Goal: Task Accomplishment & Management: Manage account settings

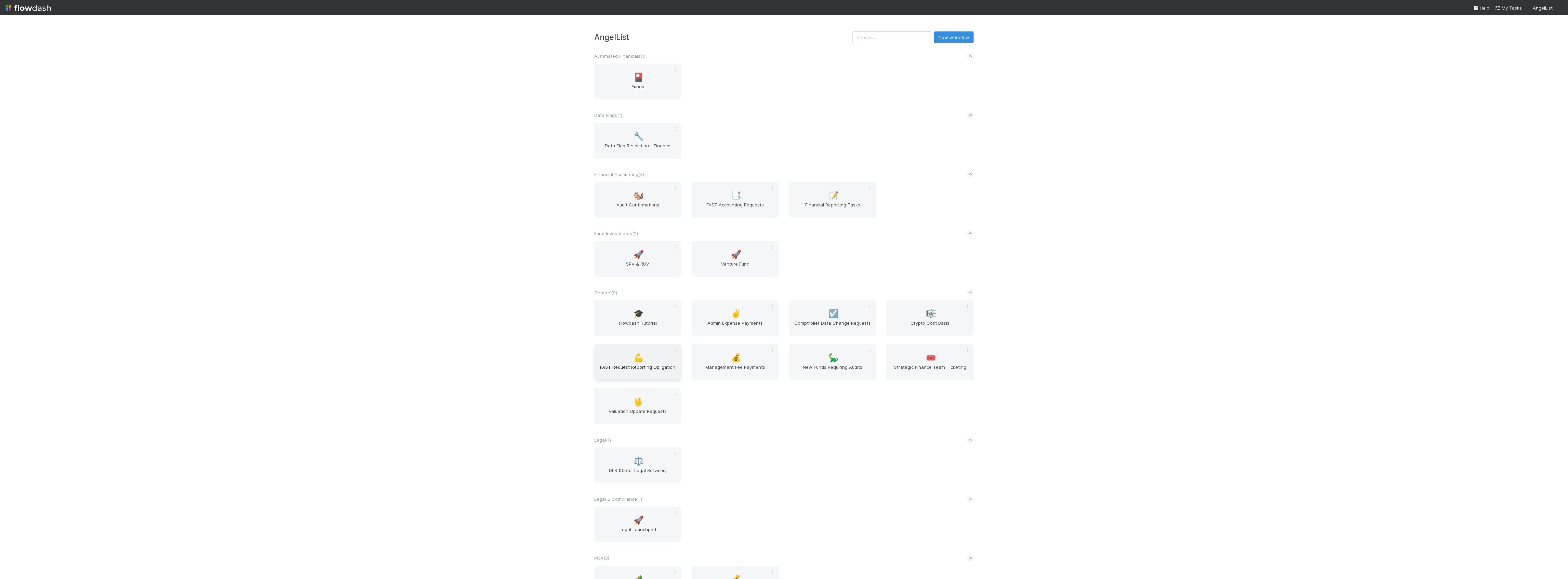
click at [625, 364] on div "💪 FAST Request Reporting Obligation" at bounding box center [637, 362] width 87 height 36
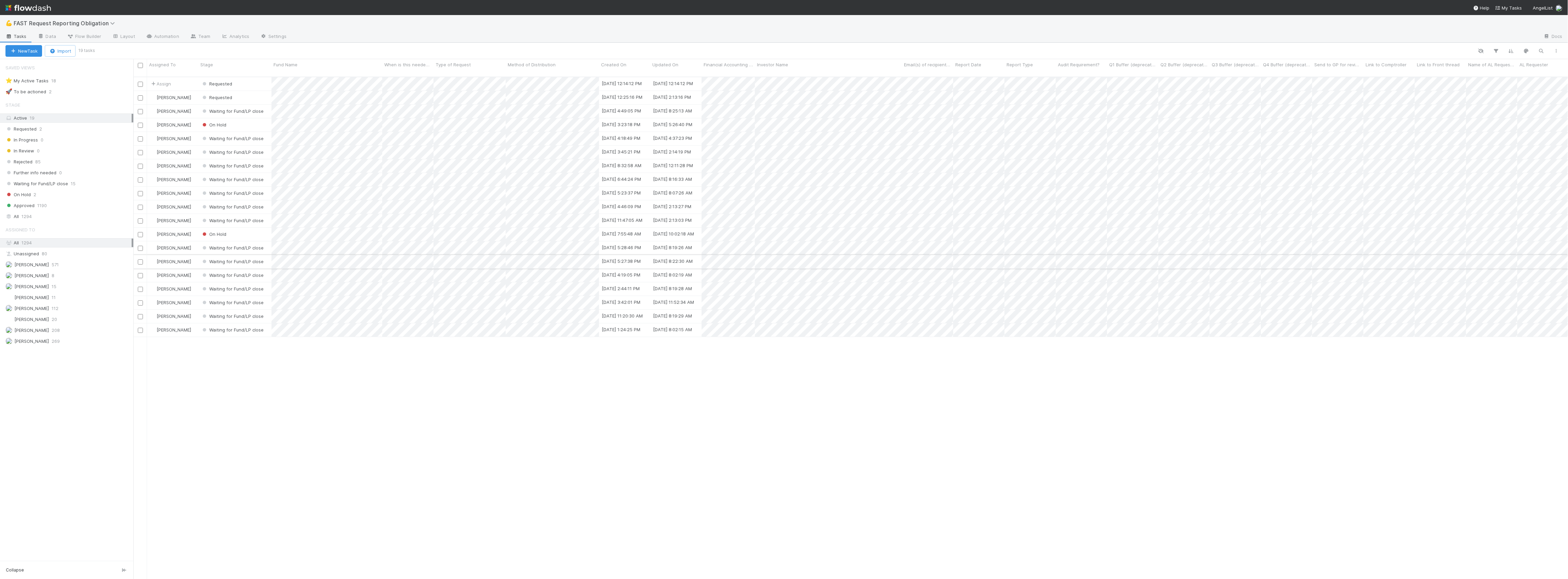
scroll to position [501, 1428]
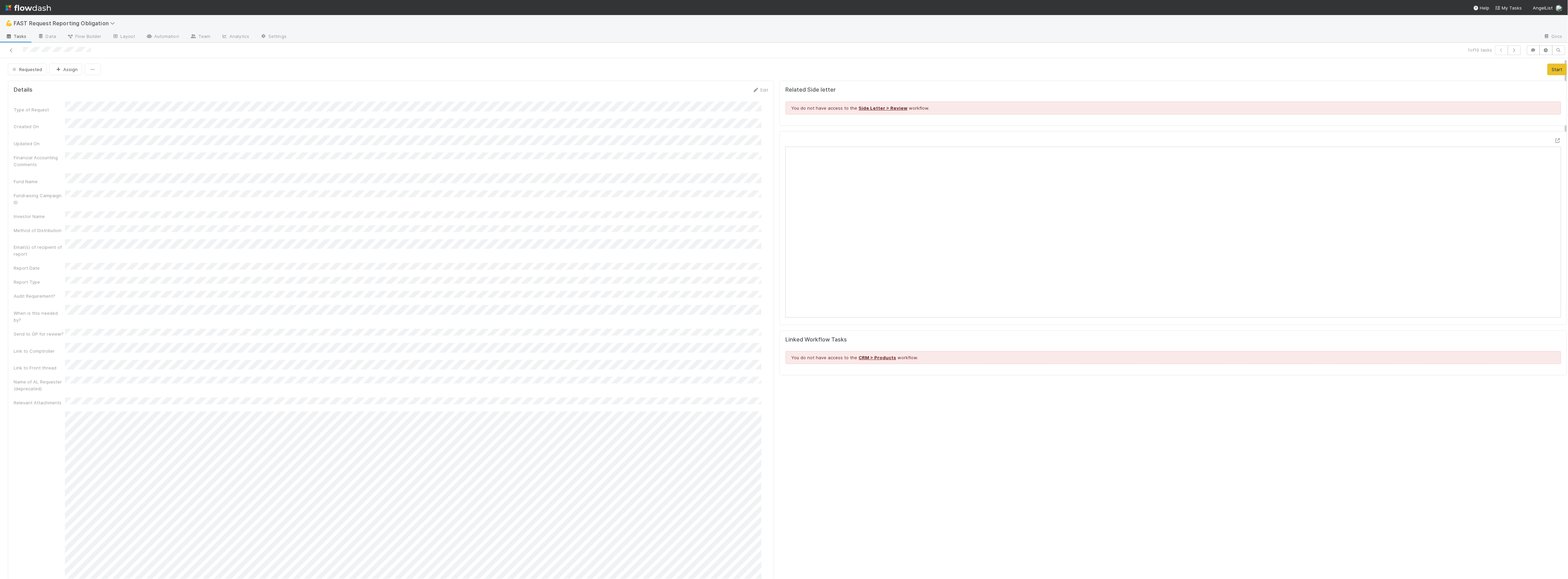
click at [1546, 138] on div at bounding box center [1173, 228] width 787 height 193
click at [1555, 142] on icon at bounding box center [1558, 141] width 7 height 4
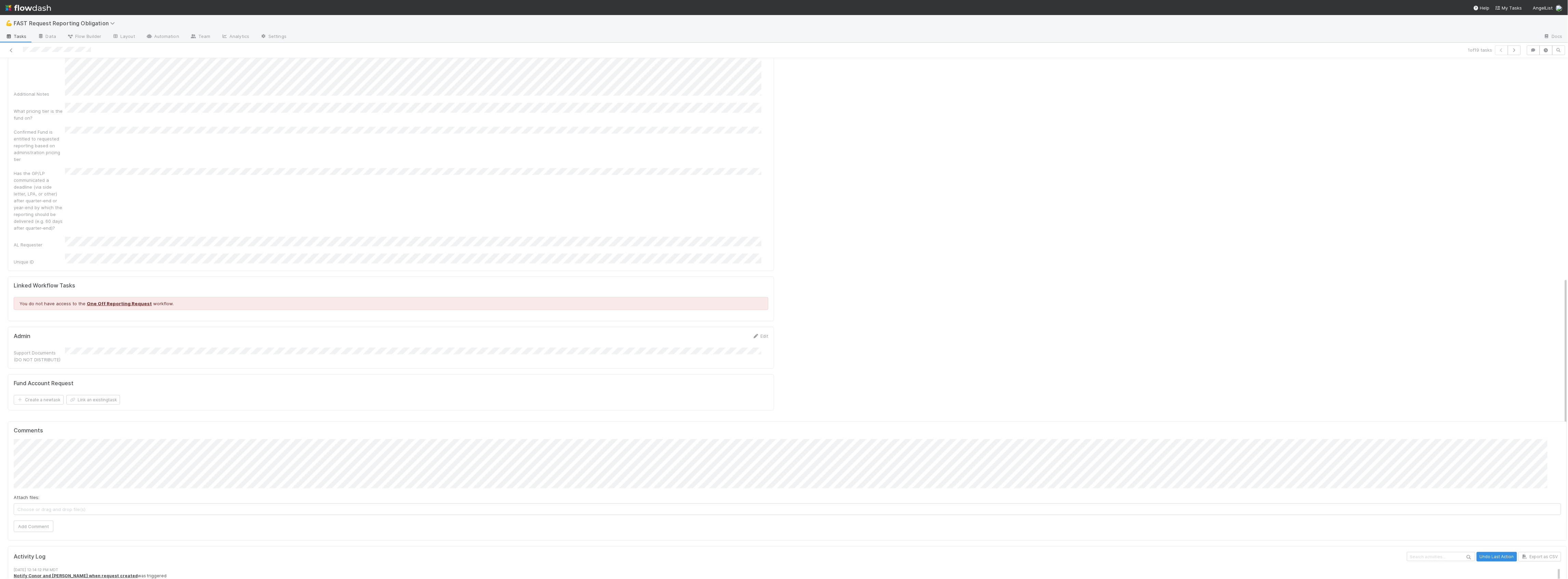
scroll to position [492, 0]
click at [37, 518] on button "Add Comment" at bounding box center [33, 524] width 40 height 11
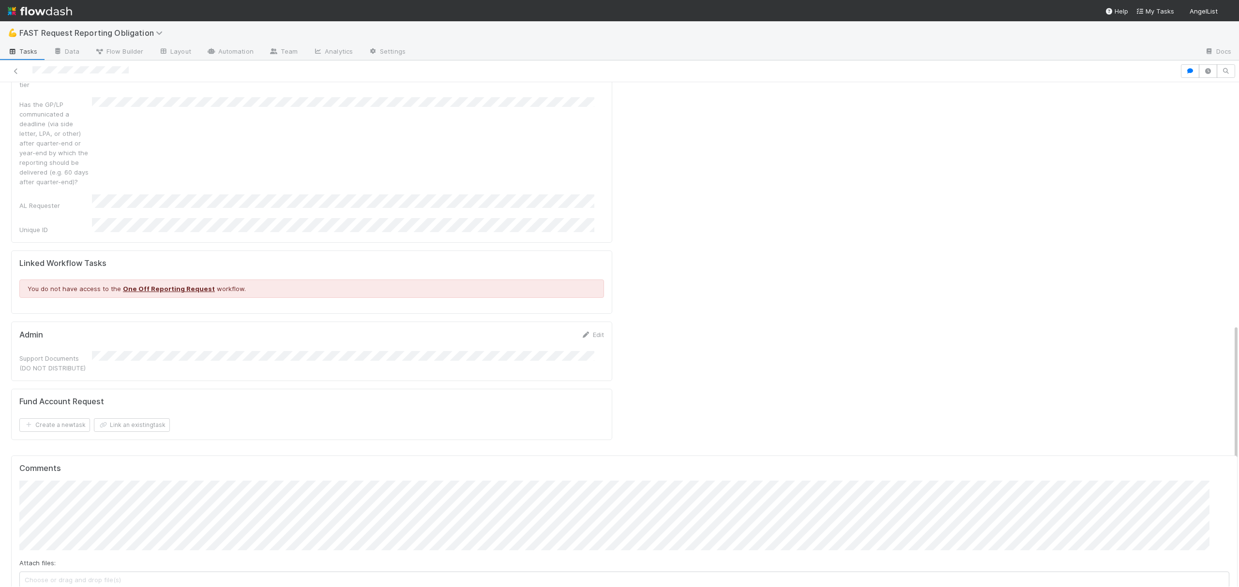
scroll to position [968, 0]
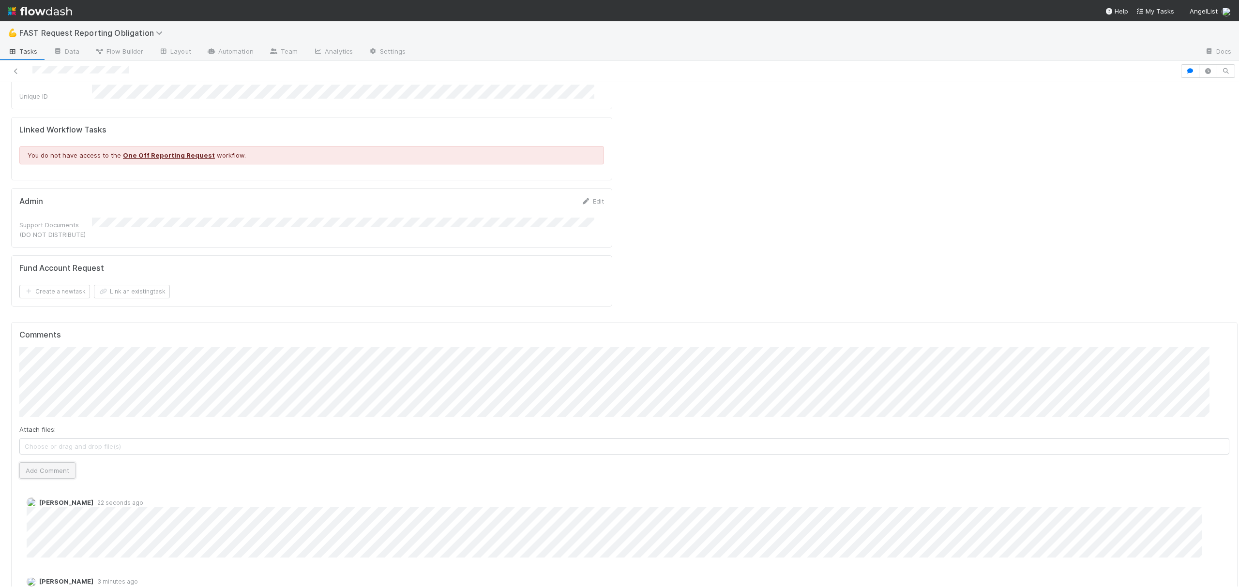
click at [44, 463] on button "Add Comment" at bounding box center [47, 471] width 56 height 16
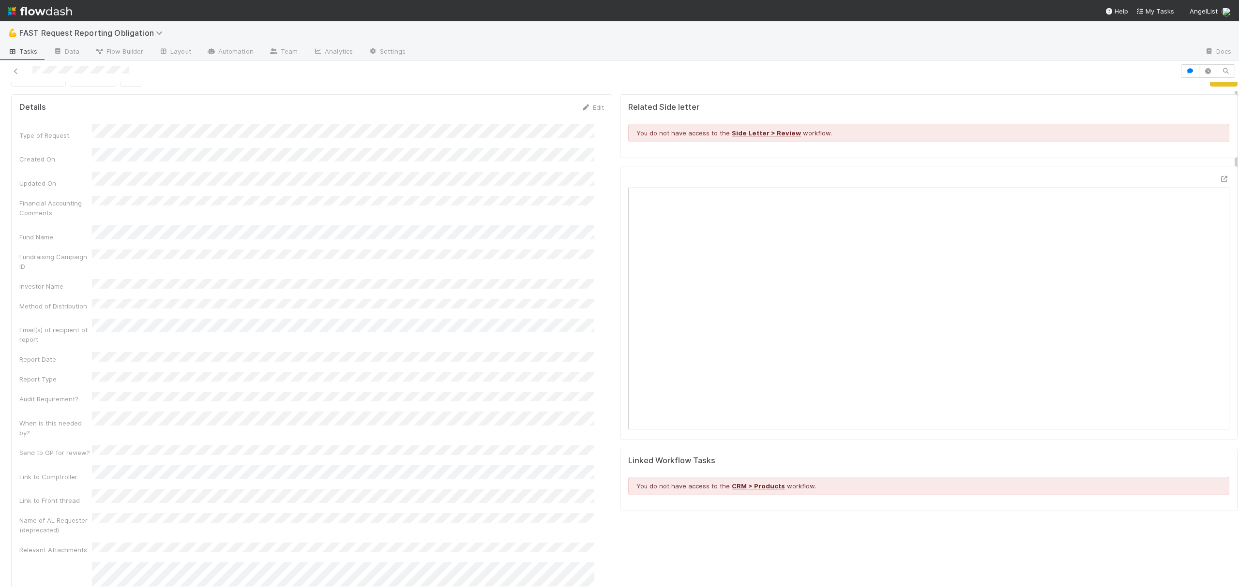
scroll to position [0, 0]
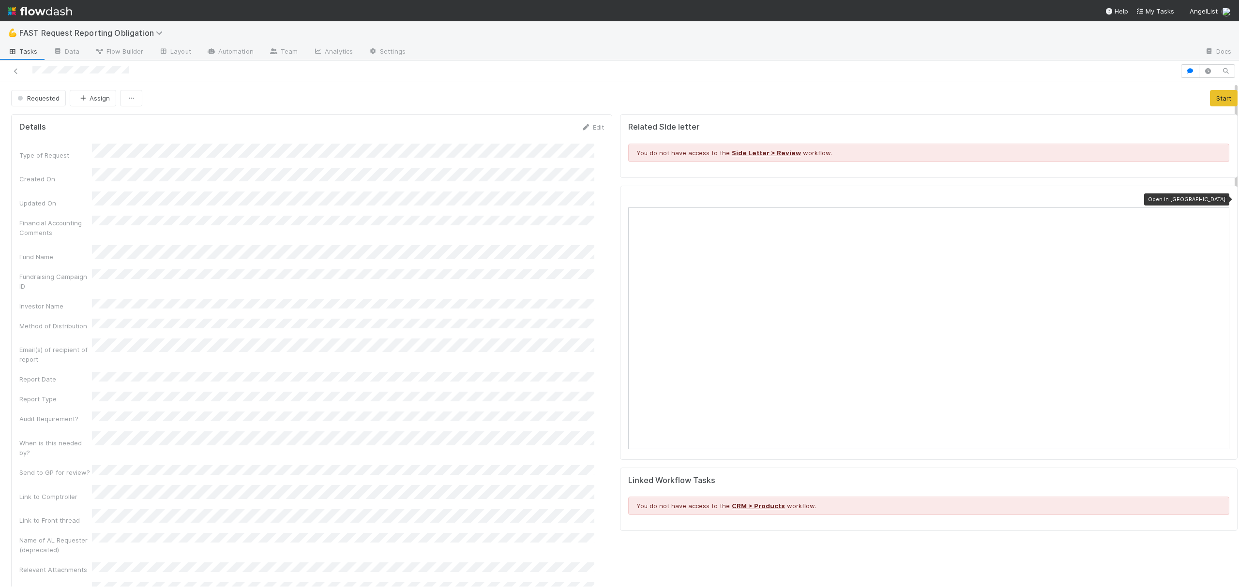
click at [1219, 196] on icon at bounding box center [1224, 199] width 10 height 6
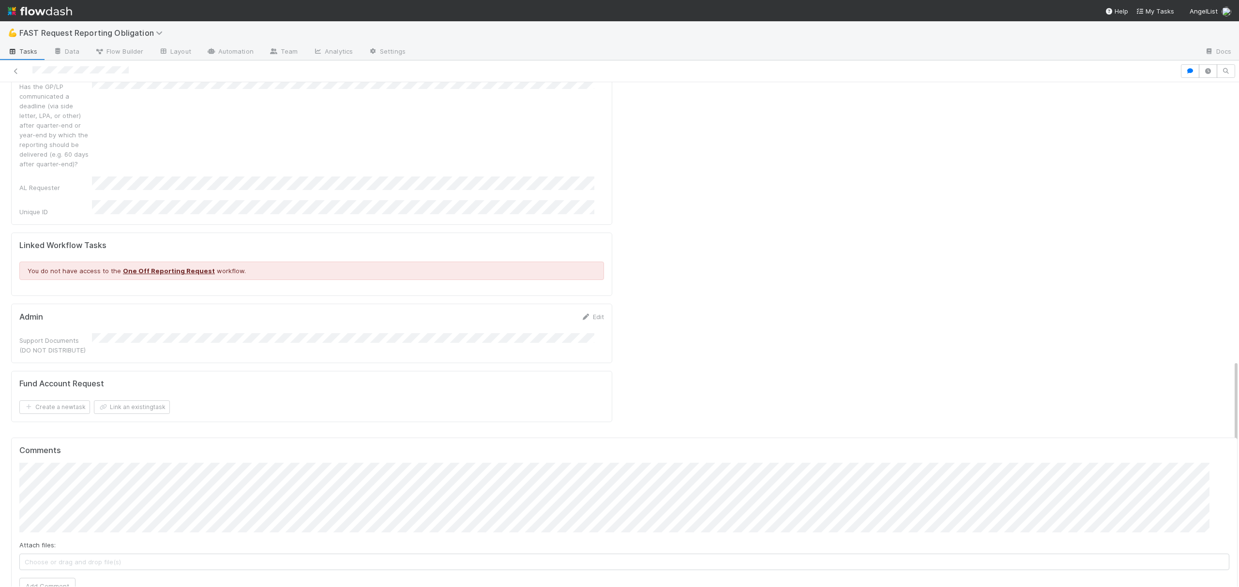
scroll to position [903, 0]
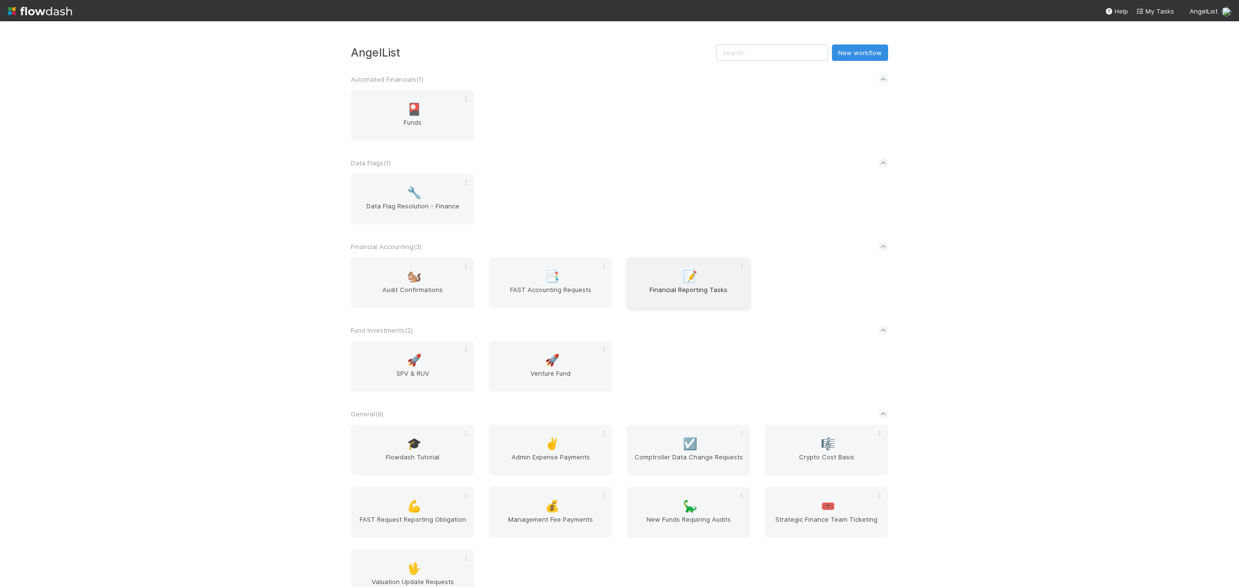
click at [666, 289] on span "Financial Reporting Tasks" at bounding box center [688, 294] width 116 height 19
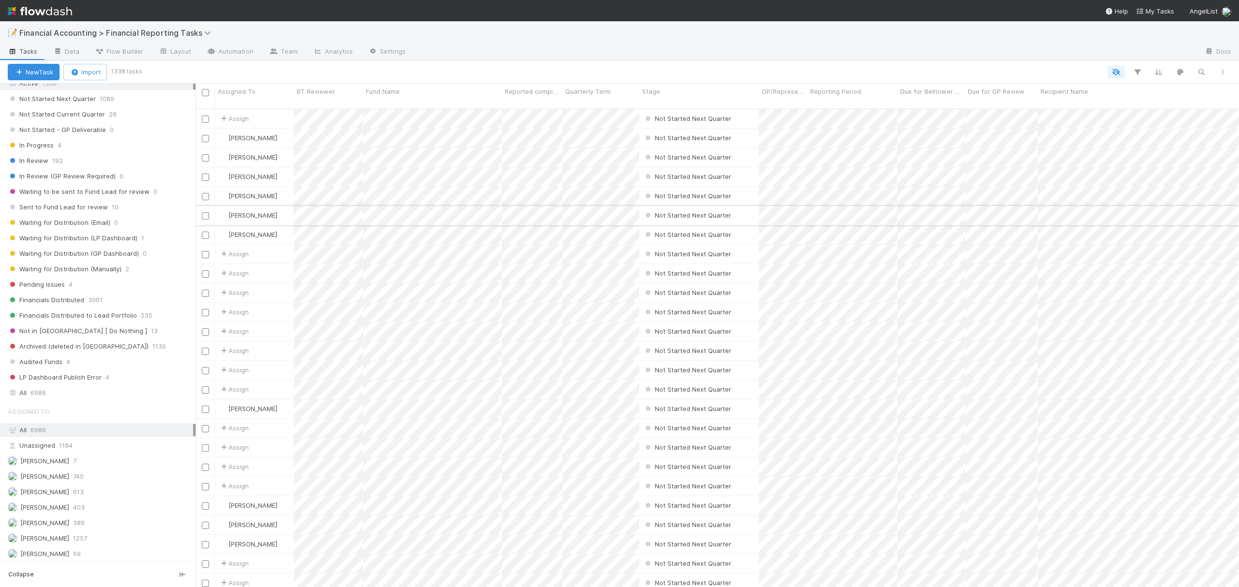
scroll to position [10, 10]
drag, startPoint x: 191, startPoint y: 208, endPoint x: 195, endPoint y: 208, distance: 4.9
click at [195, 208] on div at bounding box center [195, 336] width 1 height 504
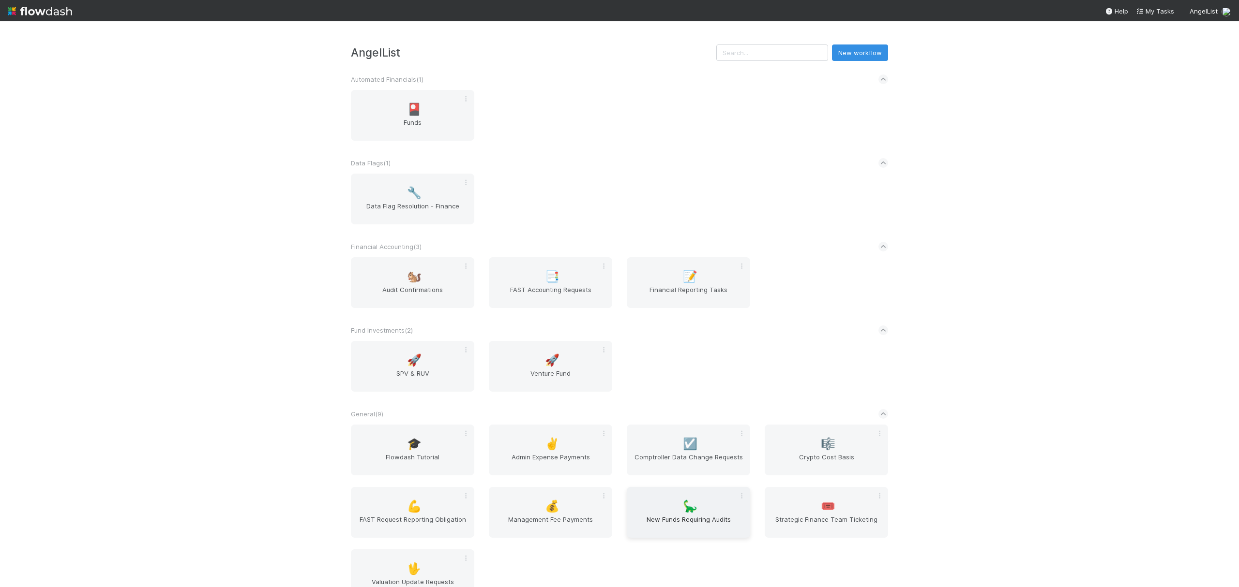
click at [682, 520] on span "New Funds Requiring Audits" at bounding box center [688, 524] width 116 height 19
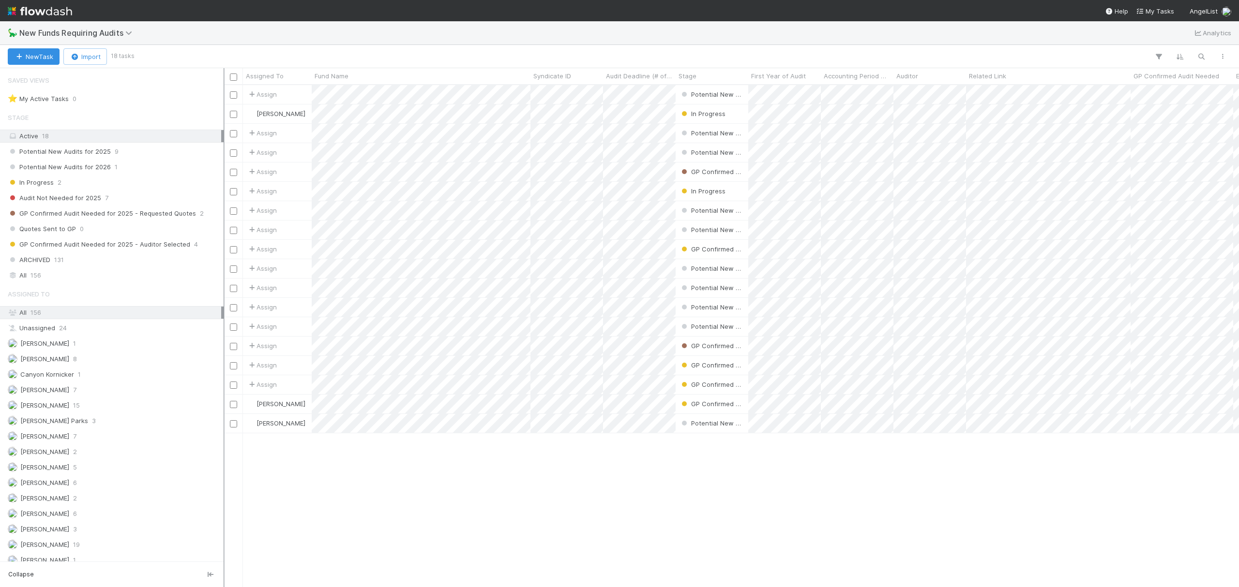
scroll to position [10, 10]
drag, startPoint x: 195, startPoint y: 171, endPoint x: 225, endPoint y: 174, distance: 29.2
click at [225, 174] on div at bounding box center [225, 327] width 1 height 519
click at [140, 33] on span "New Funds Requiring Audits" at bounding box center [81, 33] width 125 height 12
click at [128, 31] on icon at bounding box center [130, 33] width 10 height 8
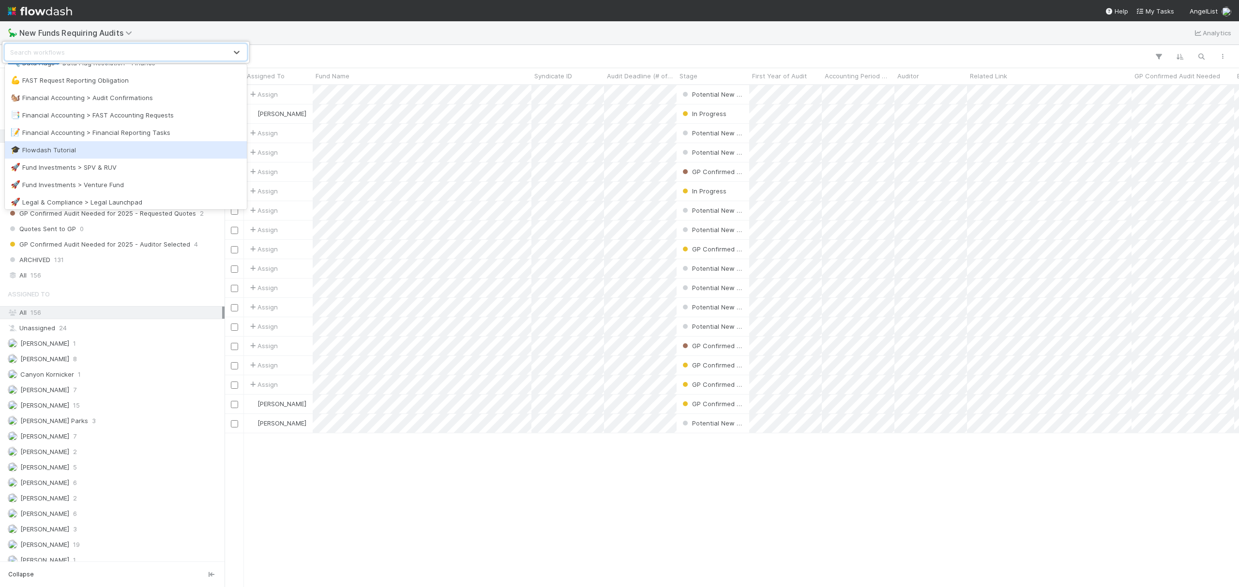
scroll to position [64, 0]
click at [179, 151] on div "📝 Financial Accounting > Financial Reporting Tasks" at bounding box center [126, 150] width 230 height 10
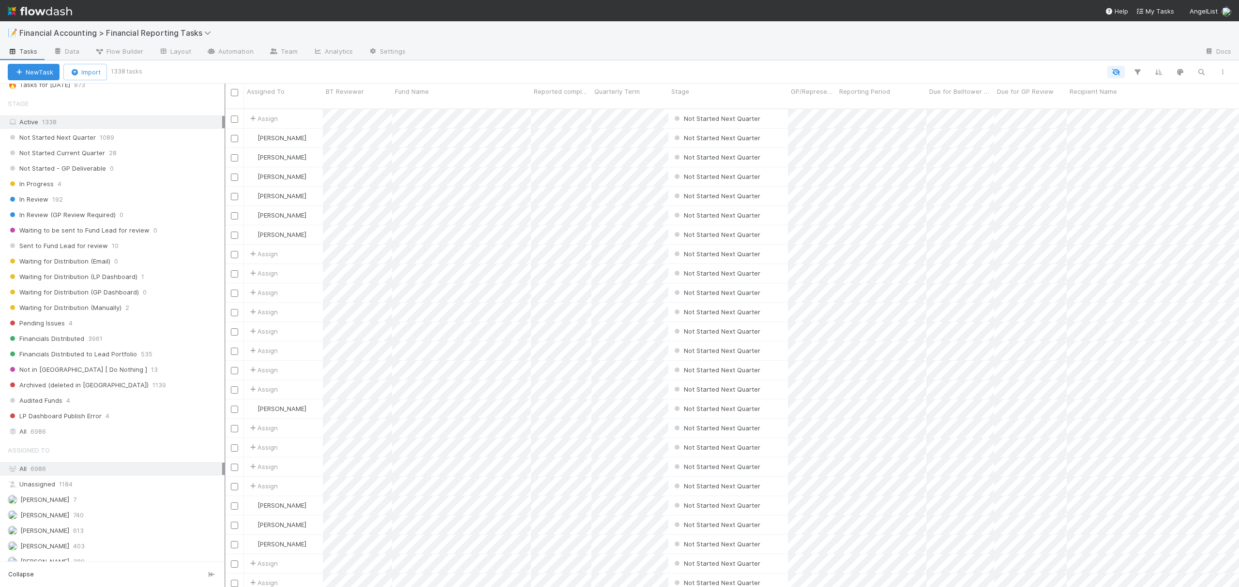
scroll to position [477, 989]
drag, startPoint x: 227, startPoint y: 165, endPoint x: 239, endPoint y: 165, distance: 11.6
click at [239, 165] on div at bounding box center [239, 336] width 1 height 504
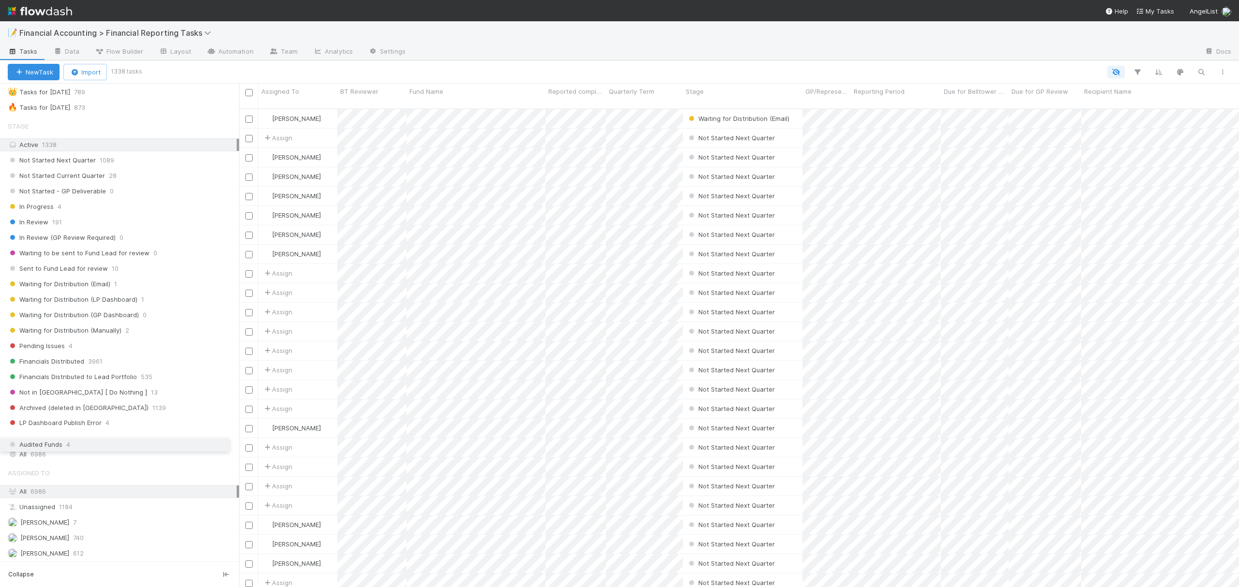
drag, startPoint x: 4, startPoint y: 430, endPoint x: 9, endPoint y: 444, distance: 14.7
click at [70, 445] on span "4" at bounding box center [68, 439] width 4 height 12
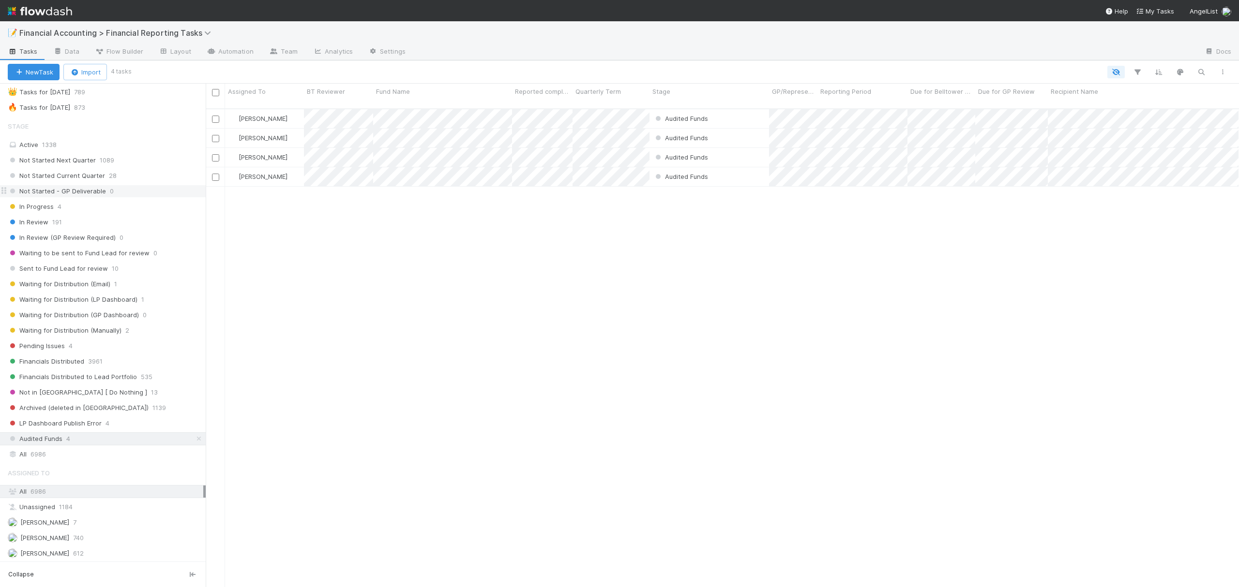
drag, startPoint x: 240, startPoint y: 188, endPoint x: 204, endPoint y: 188, distance: 36.3
click at [204, 188] on div "Saved Views ⭐ My Active Tasks 137 👀 Tasks for 2023-12-31 940 👉 Tasks for 2024-1…" at bounding box center [103, 336] width 206 height 504
drag, startPoint x: 206, startPoint y: 251, endPoint x: 213, endPoint y: 251, distance: 6.8
click at [213, 251] on div at bounding box center [213, 336] width 1 height 504
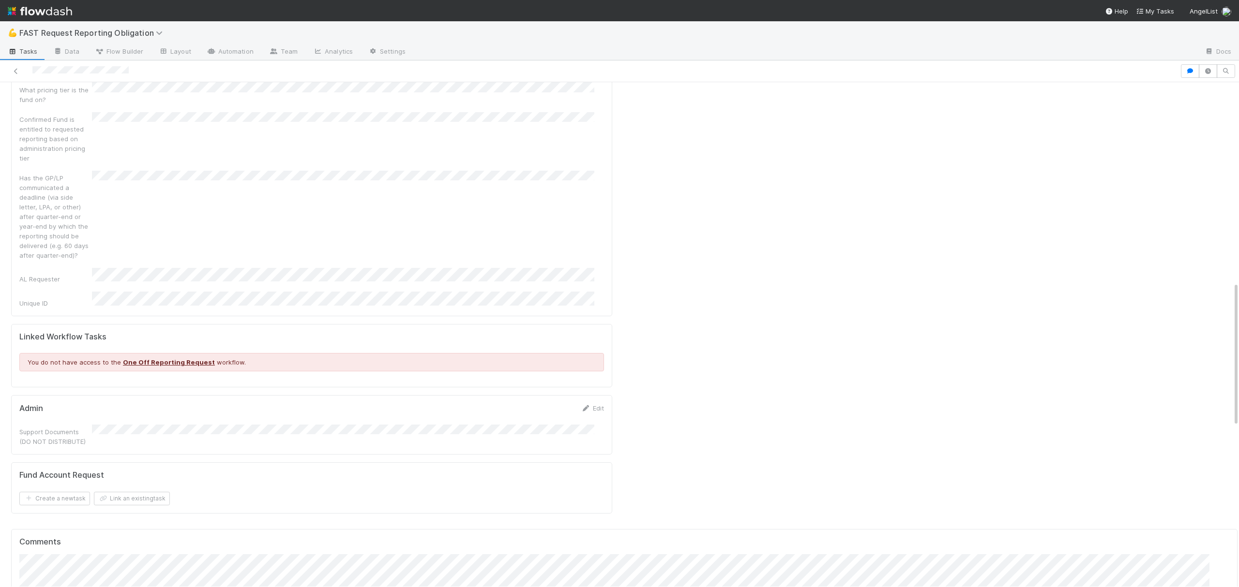
scroll to position [839, 0]
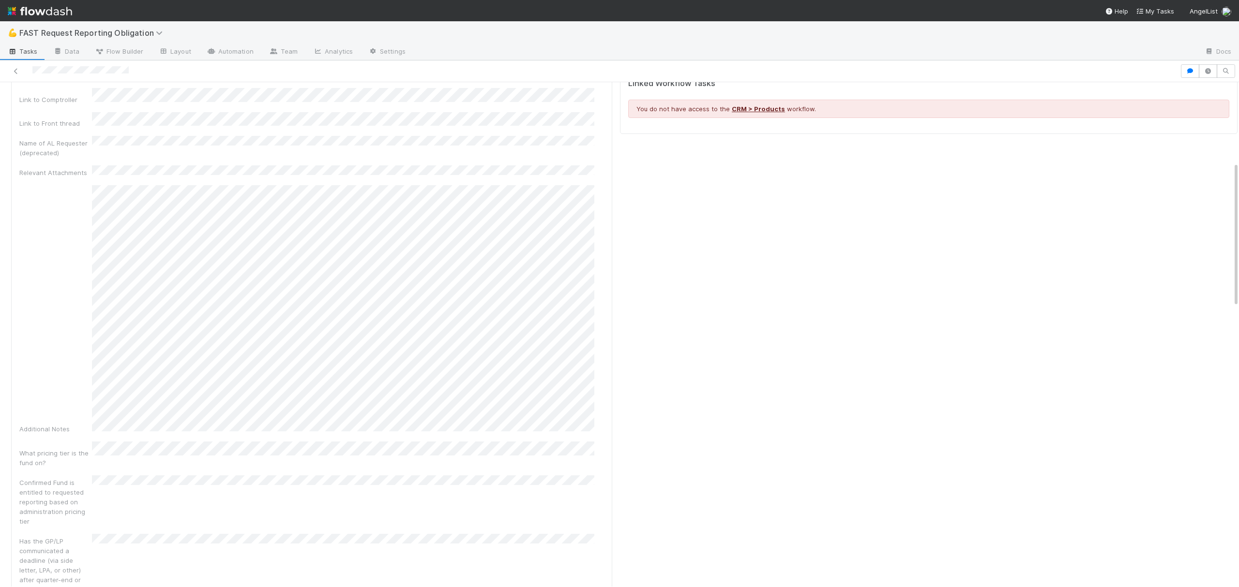
scroll to position [0, 0]
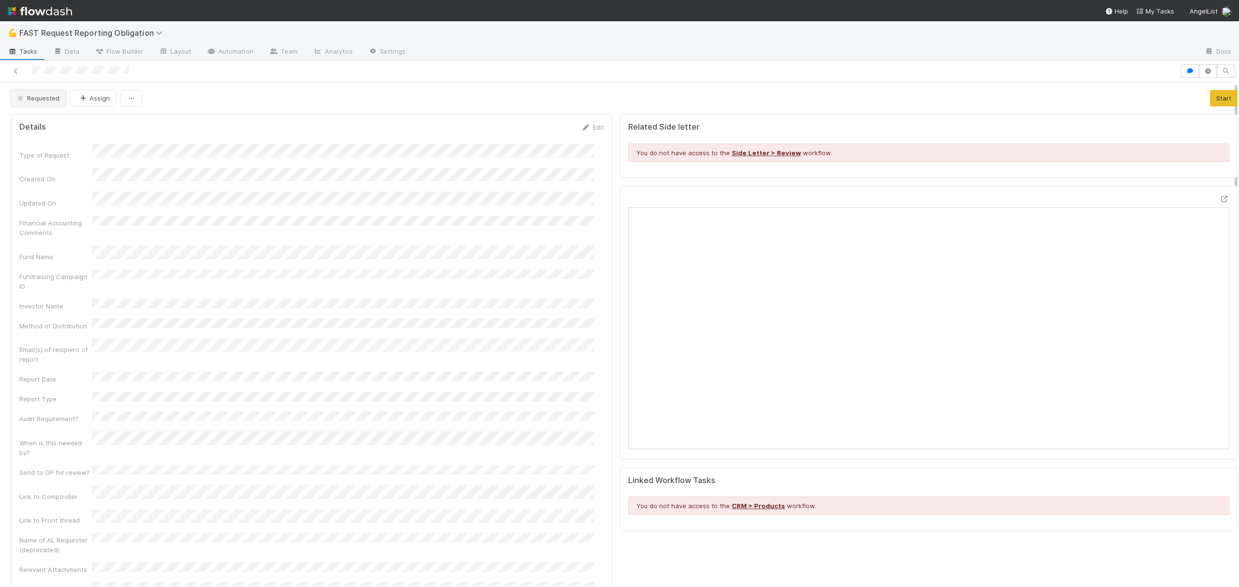
click at [41, 103] on button "Requested" at bounding box center [38, 98] width 55 height 16
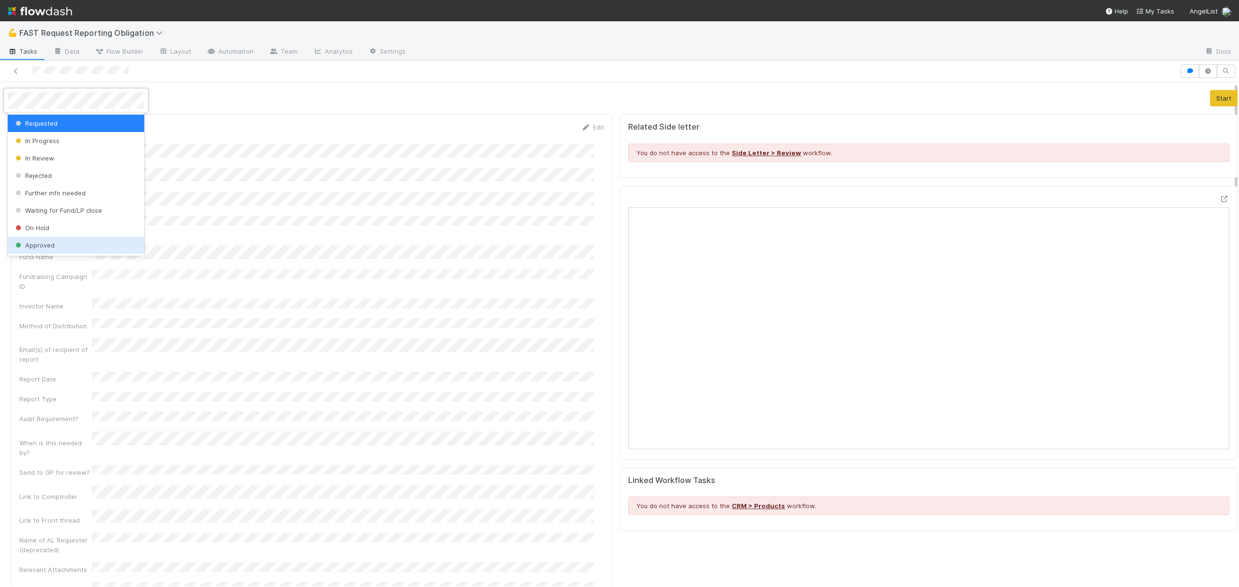
click at [52, 242] on span "Approved" at bounding box center [34, 245] width 41 height 8
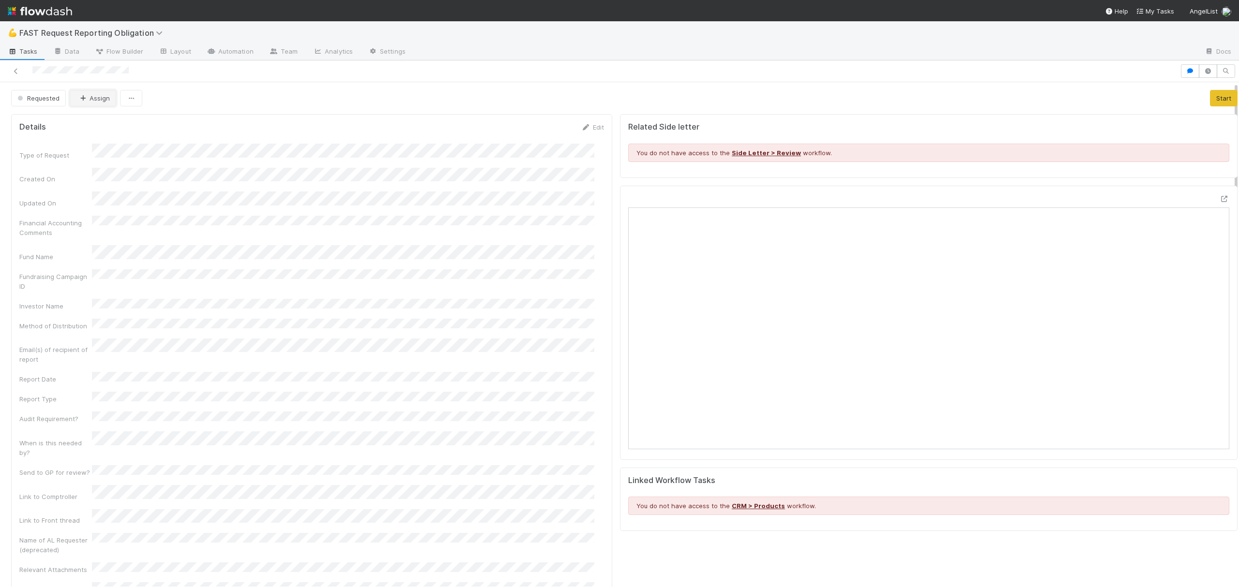
click at [93, 99] on button "Assign" at bounding box center [93, 98] width 46 height 16
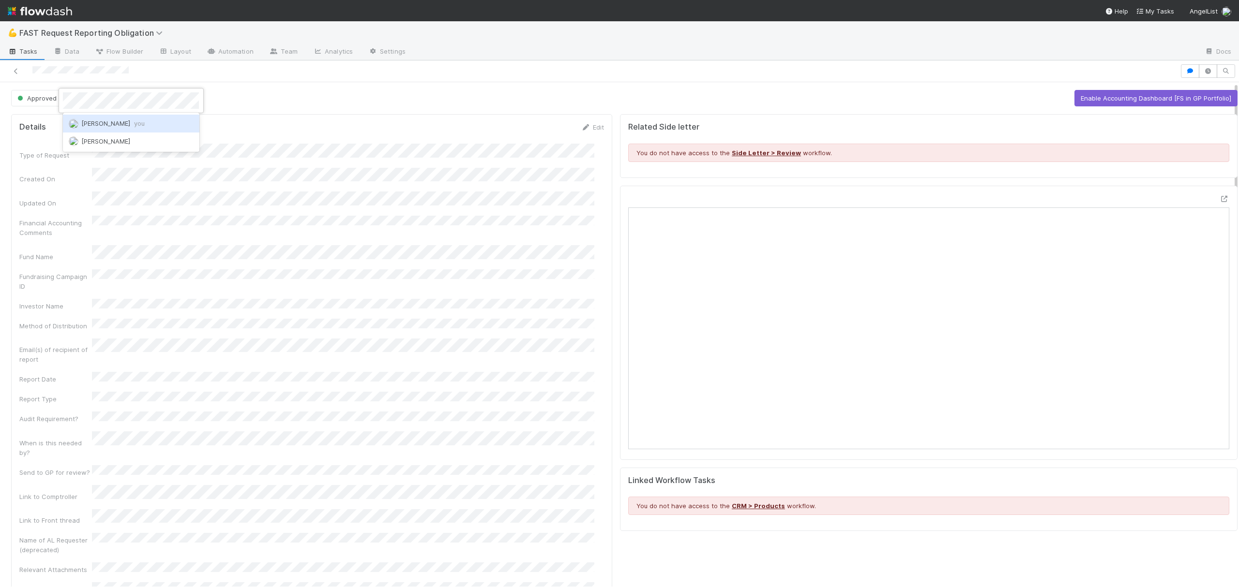
click at [114, 120] on span "Zach Byers you" at bounding box center [112, 124] width 63 height 8
click at [353, 143] on form "Details Edit Type of Request Created On Updated On Financial Accounting Comment…" at bounding box center [311, 595] width 585 height 946
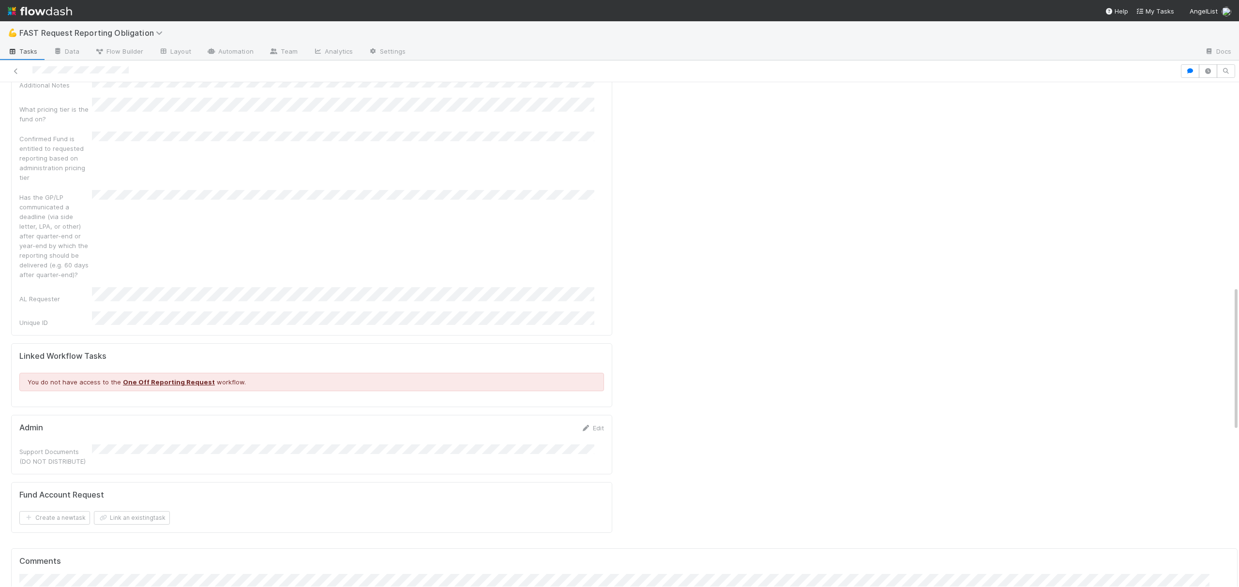
scroll to position [709, 0]
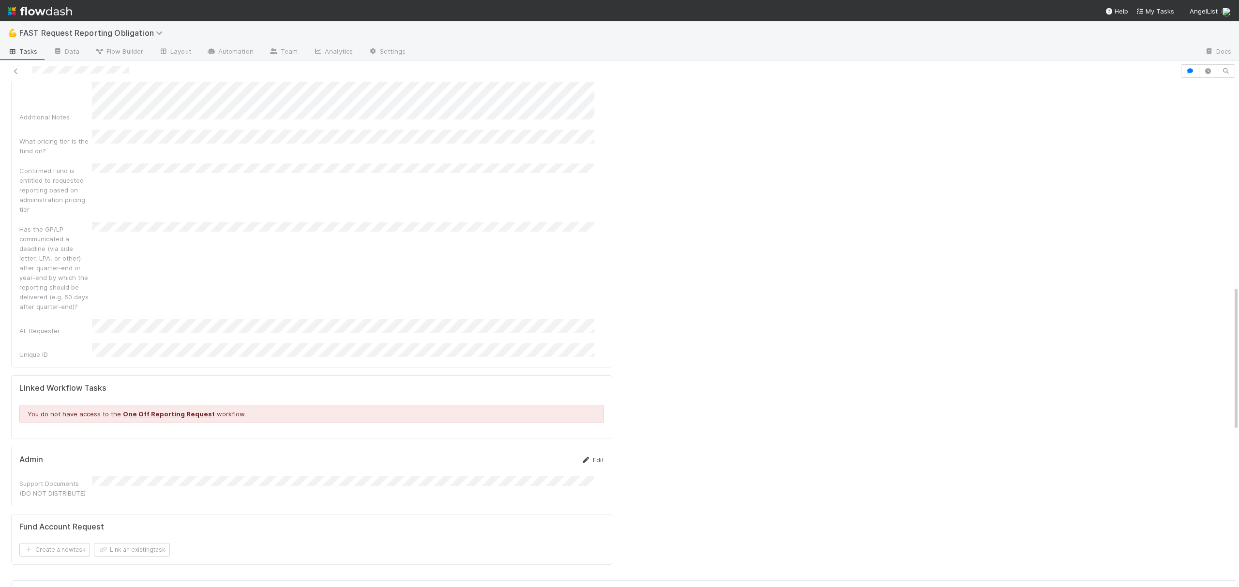
click at [587, 456] on link "Edit" at bounding box center [592, 460] width 23 height 8
click at [547, 455] on button "Save" at bounding box center [553, 463] width 28 height 16
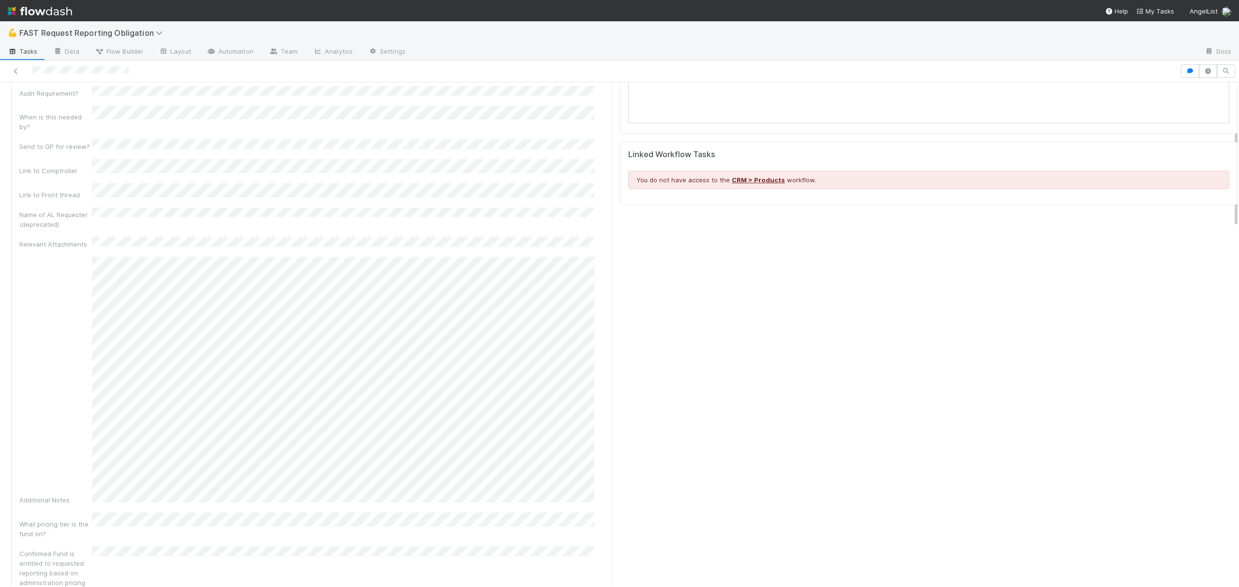
scroll to position [0, 0]
